Goal: Task Accomplishment & Management: Use online tool/utility

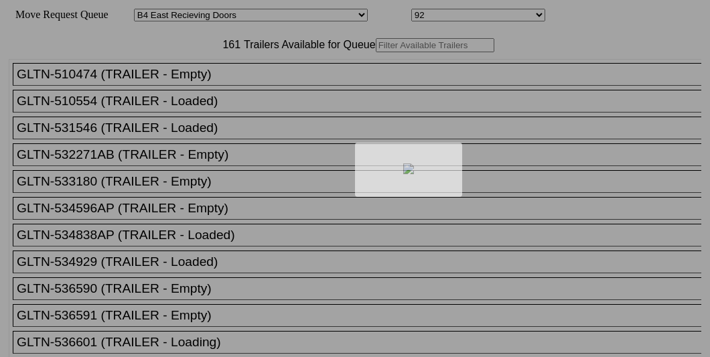
select select "527"
select select "8148"
drag, startPoint x: 0, startPoint y: 0, endPoint x: 212, endPoint y: 87, distance: 229.5
click at [212, 87] on div at bounding box center [355, 178] width 710 height 357
click at [206, 87] on div at bounding box center [355, 178] width 710 height 357
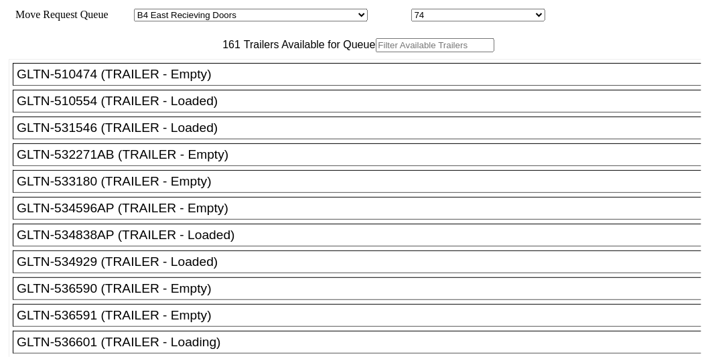
click at [376, 52] on input "text" at bounding box center [435, 45] width 119 height 14
paste input "616107"
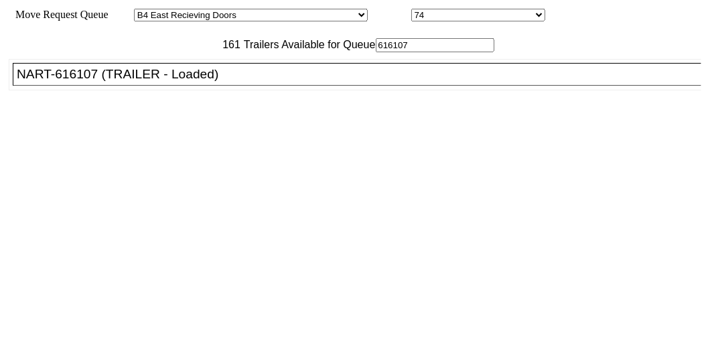
type input "616107"
click at [102, 82] on div "NART-616107 (TRAILER - Loaded)" at bounding box center [363, 74] width 693 height 15
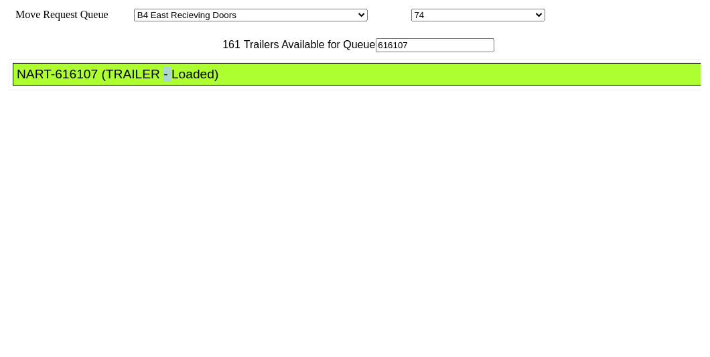
click at [102, 82] on div "NART-616107 (TRAILER - Loaded)" at bounding box center [363, 74] width 693 height 15
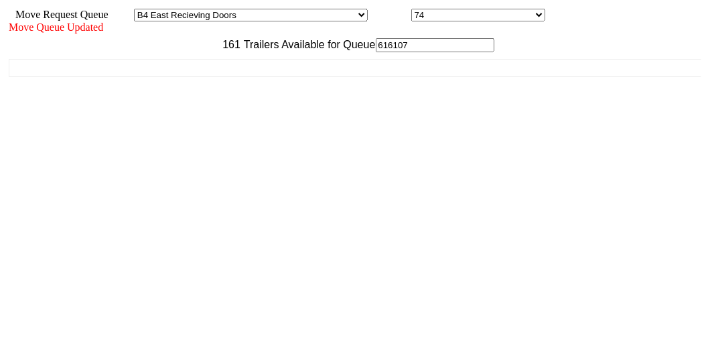
scroll to position [113, 0]
